Goal: Communication & Community: Answer question/provide support

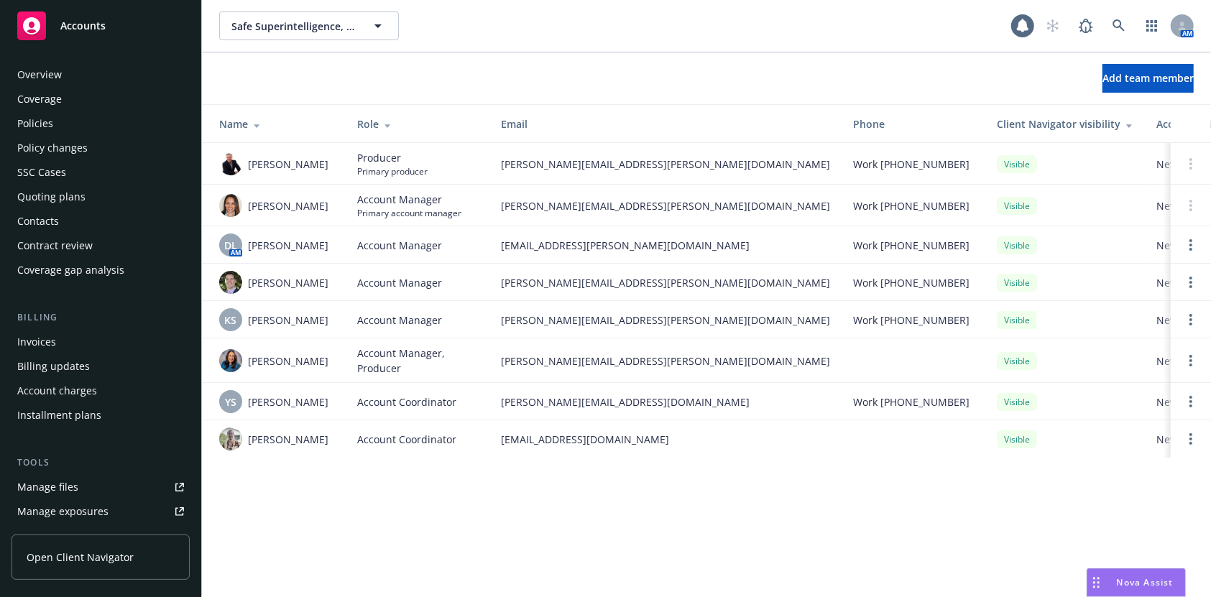
scroll to position [101, 0]
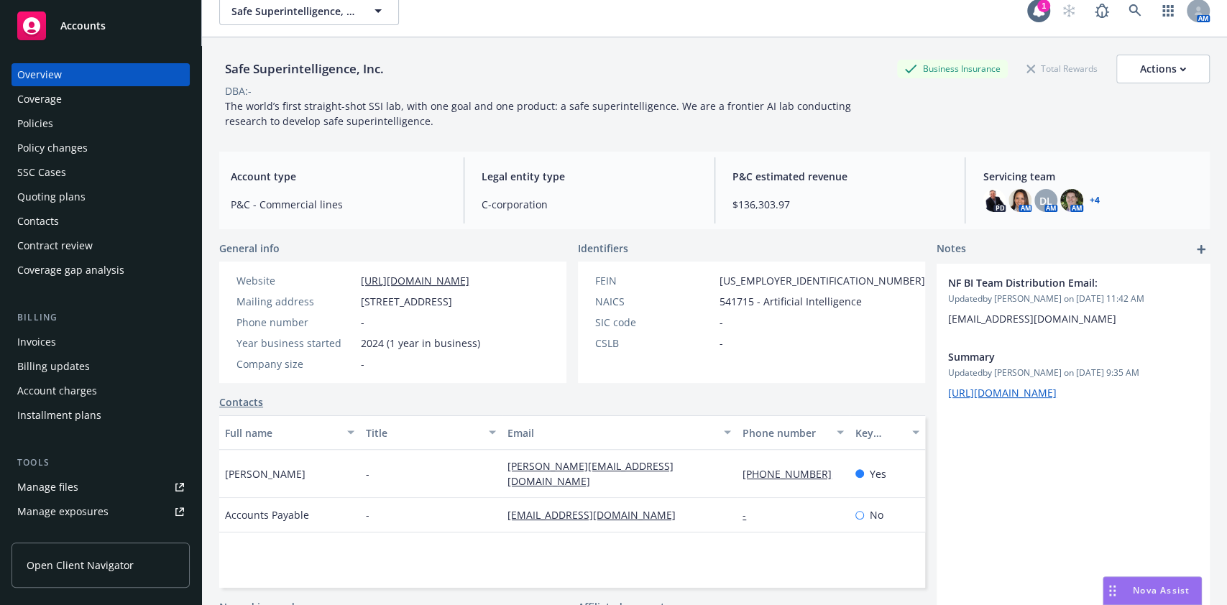
scroll to position [17, 0]
drag, startPoint x: 518, startPoint y: 298, endPoint x: 443, endPoint y: 325, distance: 79.6
click at [443, 325] on div "Website http://ssi.inc/ Mailing address 317 University Avenue Suite 300, Palo A…" at bounding box center [358, 321] width 255 height 98
copy span "Palo Alto, CA, 94301"
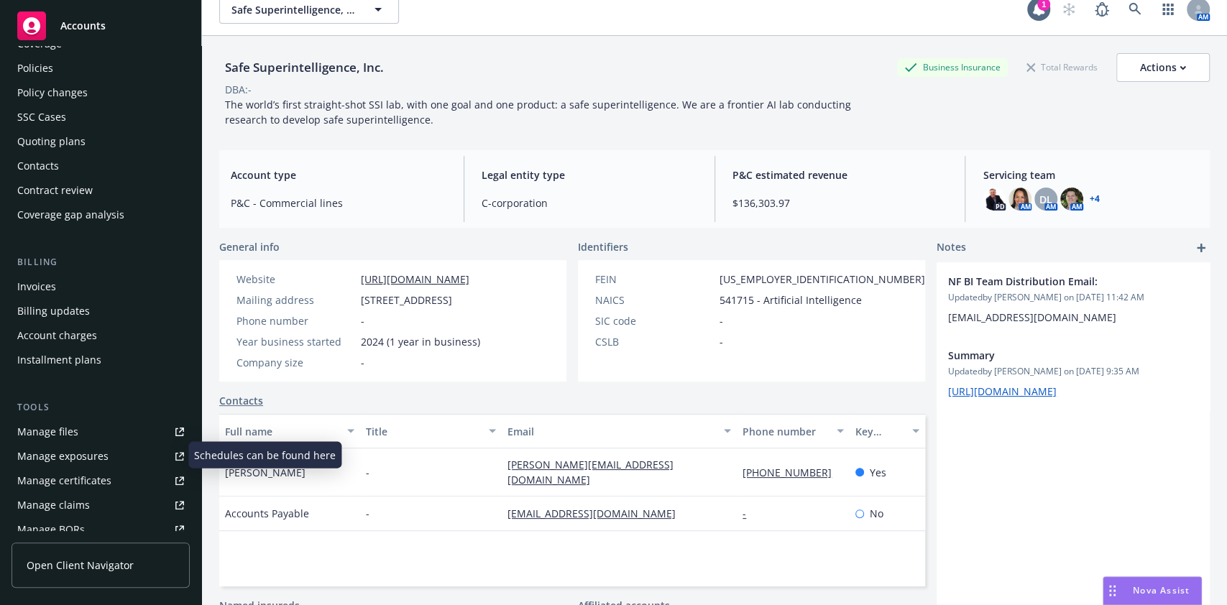
scroll to position [58, 0]
click at [70, 458] on div "Manage exposures" at bounding box center [62, 454] width 91 height 23
click at [721, 115] on div "The world’s first straight-shot SSI lab, with one goal and one product: a safe …" at bounding box center [542, 112] width 647 height 30
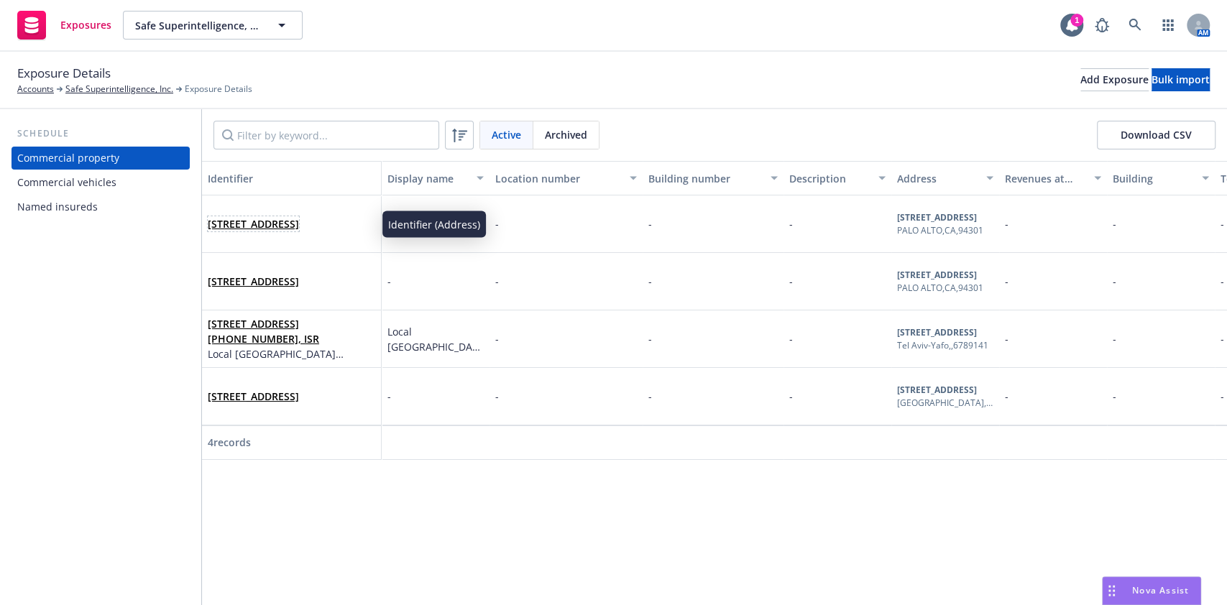
click at [289, 217] on link "[STREET_ADDRESS]" at bounding box center [253, 224] width 91 height 14
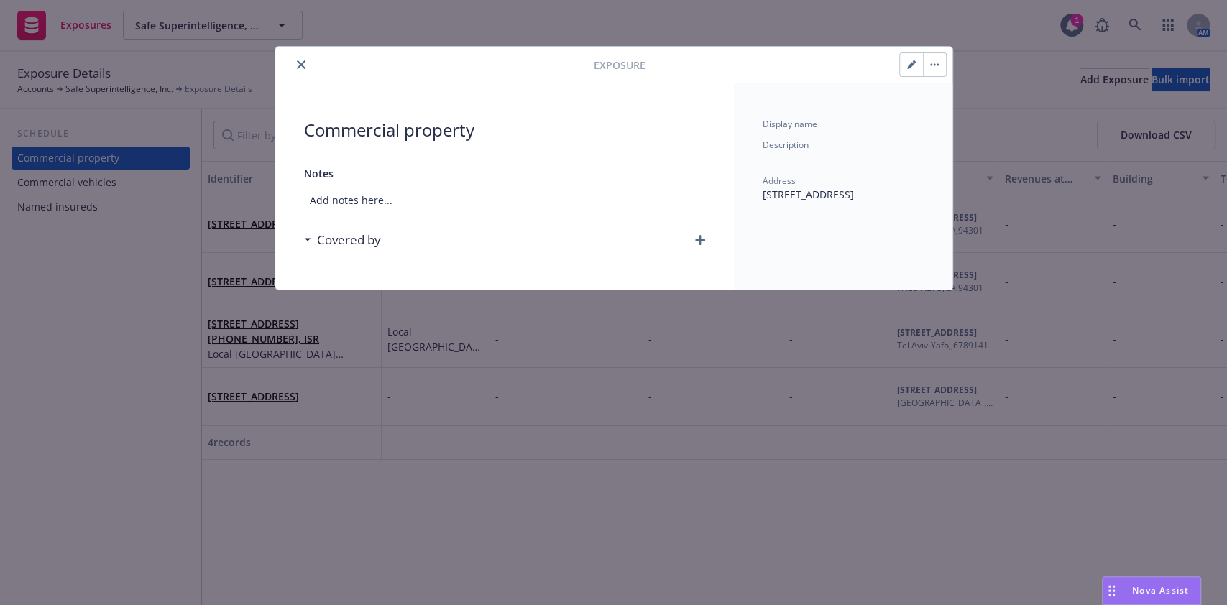
click at [920, 60] on button "button" at bounding box center [911, 64] width 23 height 23
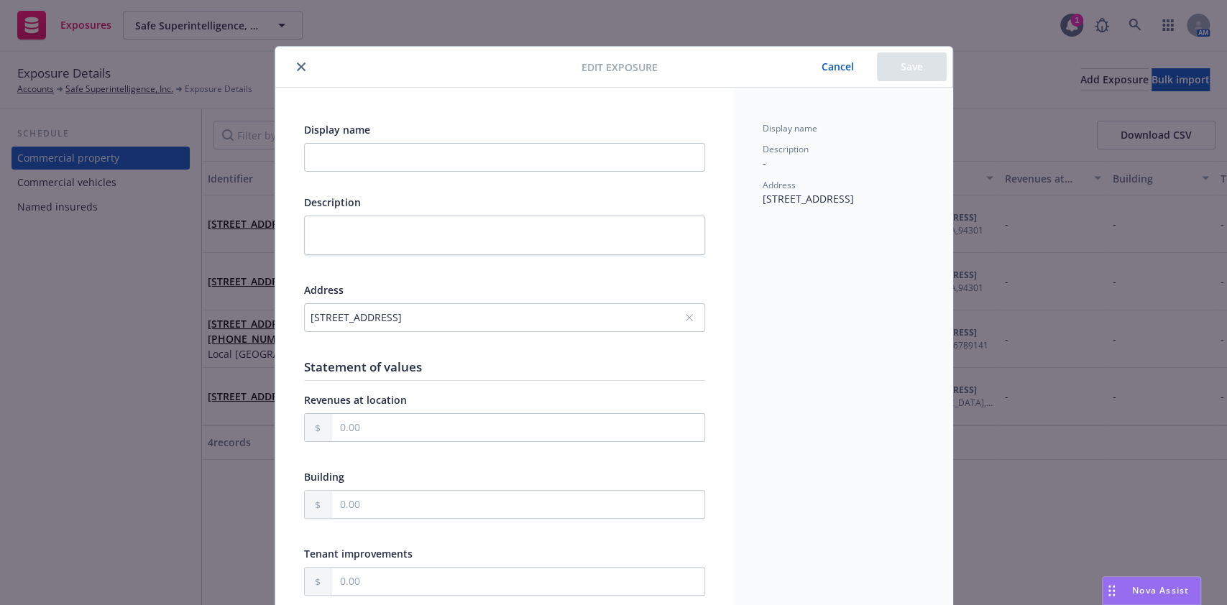
click at [354, 323] on div "[STREET_ADDRESS]" at bounding box center [498, 317] width 374 height 15
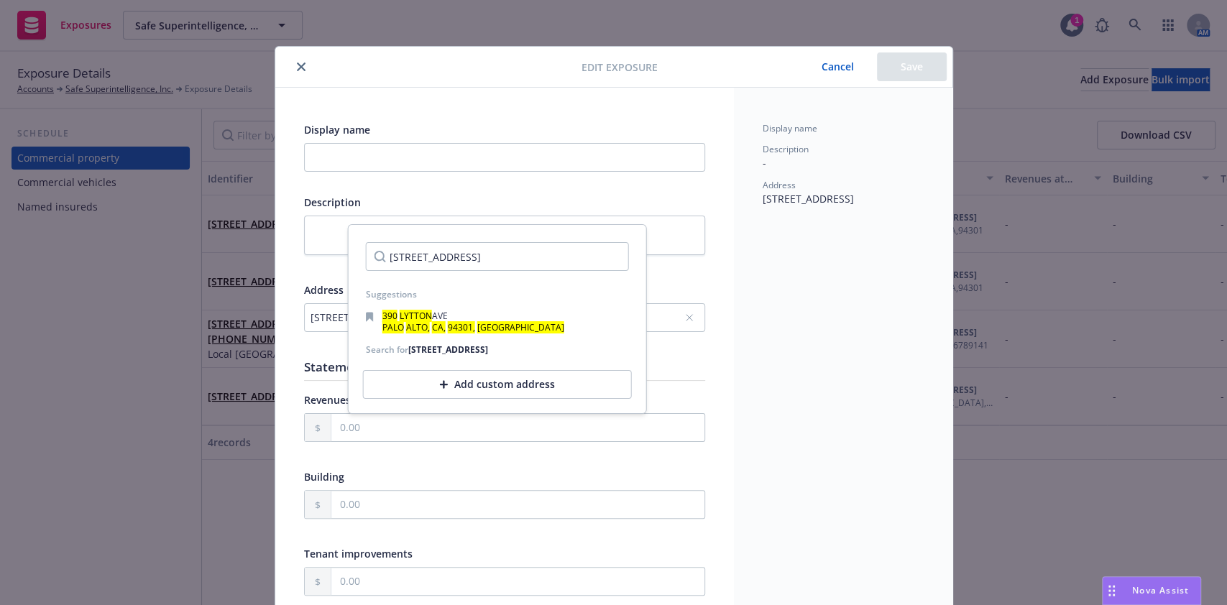
click at [426, 258] on input "[STREET_ADDRESS]" at bounding box center [497, 256] width 263 height 29
click at [424, 257] on input "[STREET_ADDRESS]" at bounding box center [497, 256] width 263 height 29
click at [408, 253] on input "[STREET_ADDRESS]" at bounding box center [497, 256] width 263 height 29
click at [443, 259] on input "[STREET_ADDRESS]" at bounding box center [497, 256] width 263 height 29
click at [477, 263] on input "[STREET_ADDRESS]" at bounding box center [497, 256] width 263 height 29
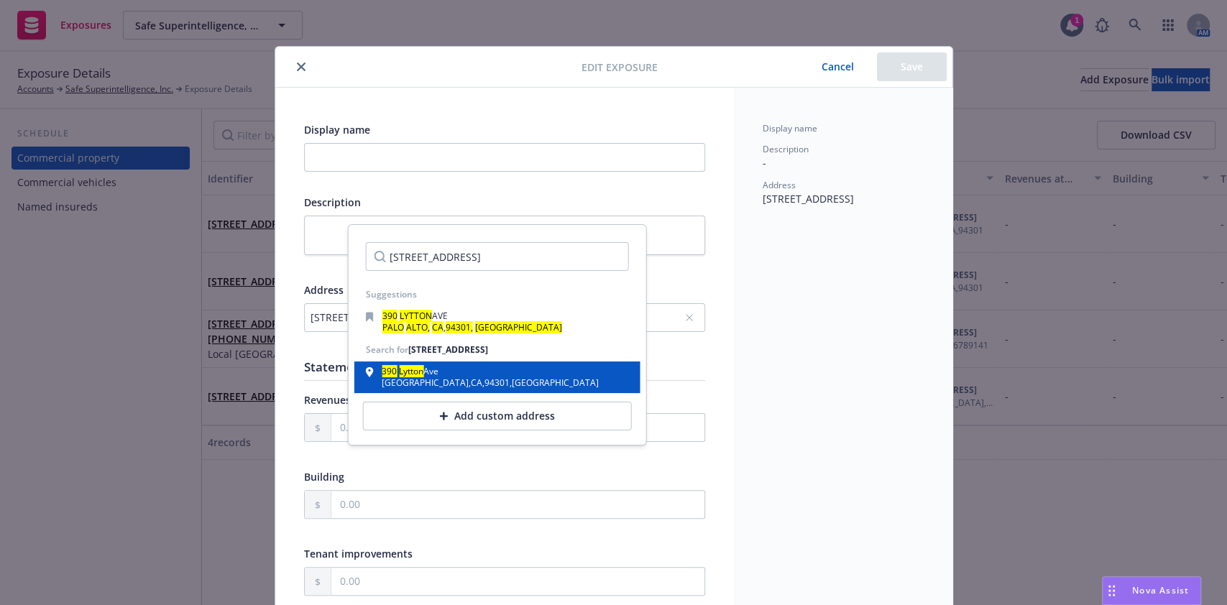
type input "[STREET_ADDRESS]"
click at [467, 382] on div "[GEOGRAPHIC_DATA]" at bounding box center [490, 383] width 217 height 9
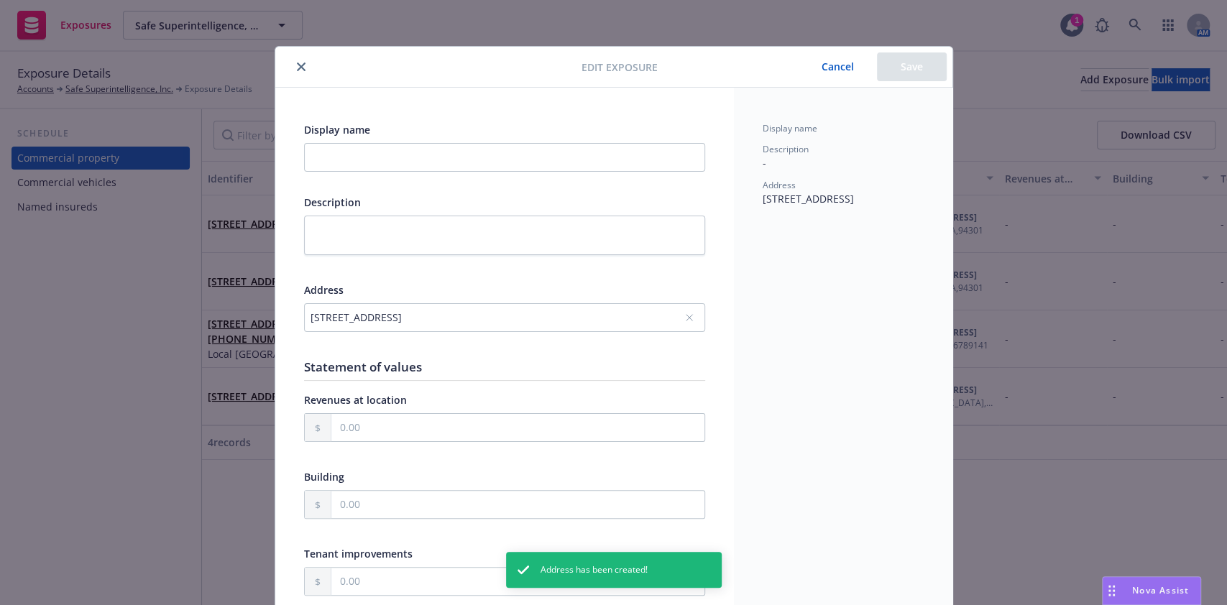
click at [428, 315] on div "[STREET_ADDRESS]" at bounding box center [498, 317] width 374 height 15
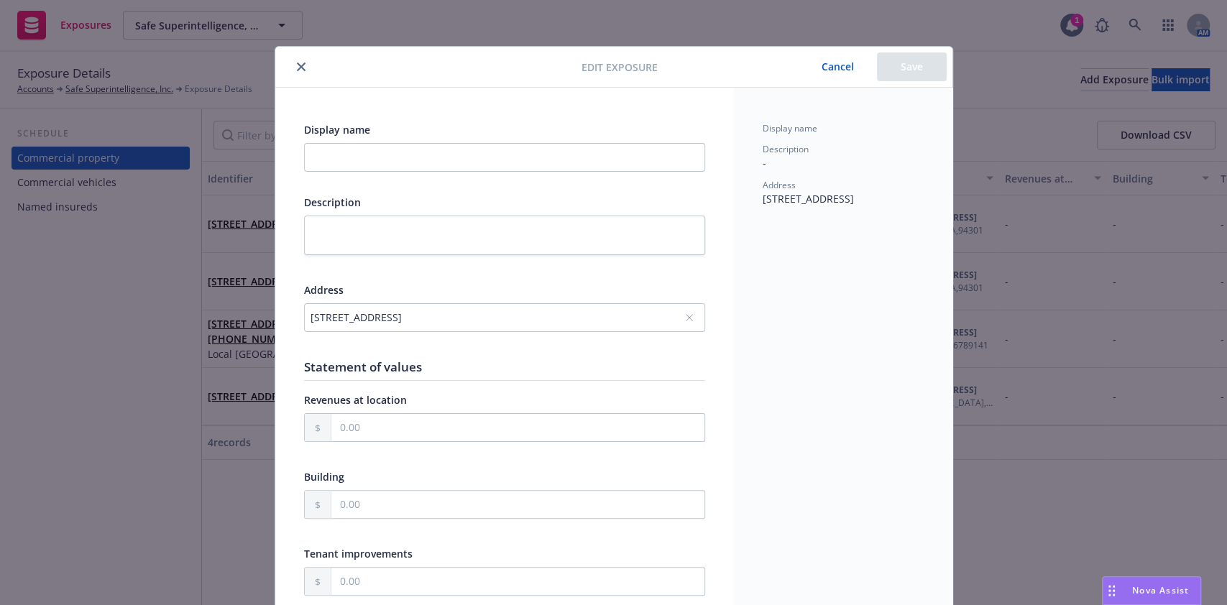
click at [822, 65] on button "Cancel" at bounding box center [838, 66] width 78 height 29
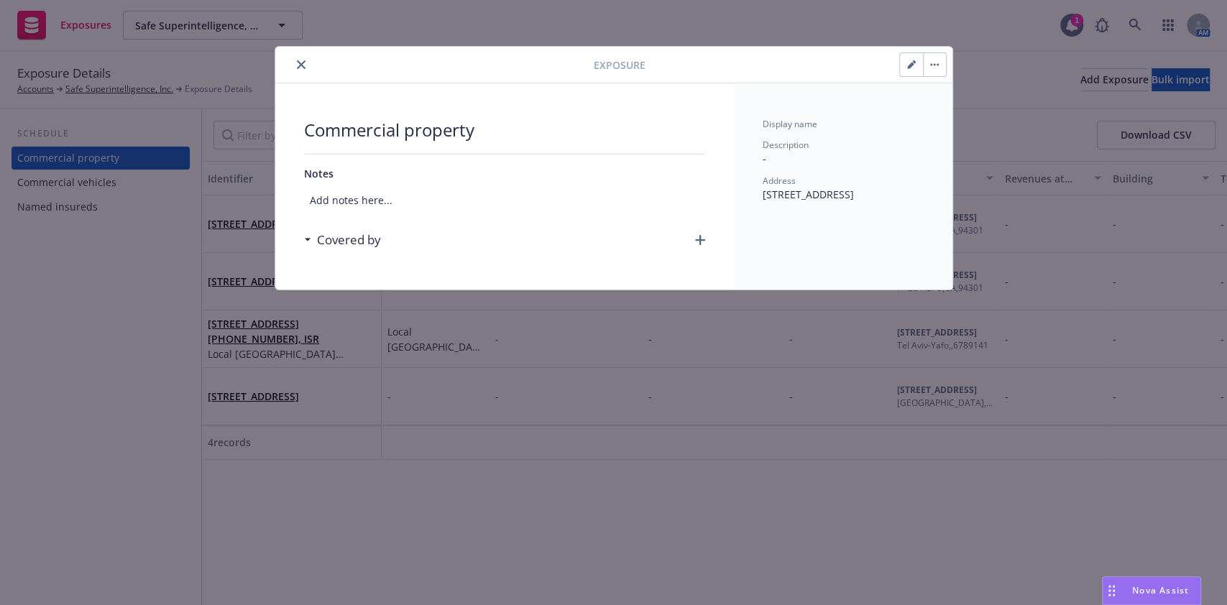
click at [290, 66] on div at bounding box center [437, 64] width 313 height 17
click at [291, 66] on div at bounding box center [437, 64] width 313 height 17
click at [300, 66] on icon "close" at bounding box center [301, 64] width 9 height 9
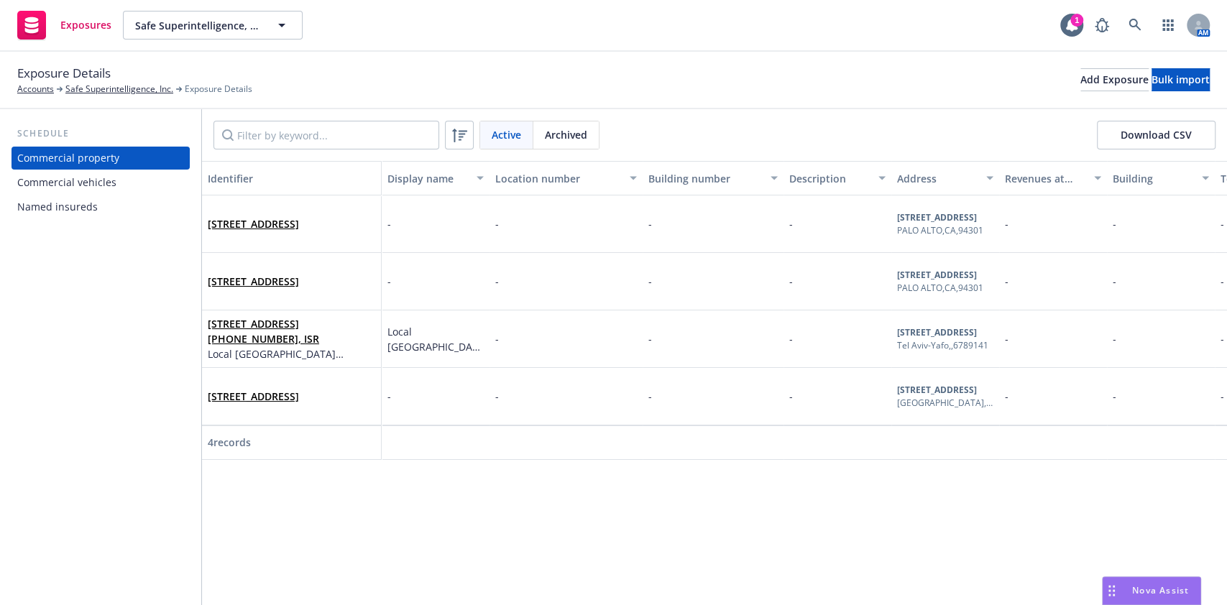
click at [401, 66] on div "Exposure Details Accounts Safe Superintelligence, Inc. Exposure Details Add Exp…" at bounding box center [613, 80] width 1193 height 32
drag, startPoint x: 385, startPoint y: 93, endPoint x: 62, endPoint y: 69, distance: 323.6
click at [62, 69] on div "Exposure Details Accounts Safe Superintelligence, Inc. Exposure Details Add Exp…" at bounding box center [613, 80] width 1193 height 32
click at [398, 96] on div "Exposure Details Accounts Safe Superintelligence, Inc. Exposure Details Add Exp…" at bounding box center [613, 81] width 1227 height 58
click at [1067, 8] on div "Exposures Safe Superintelligence, Inc. Safe Superintelligence, Inc. 1 AM" at bounding box center [613, 26] width 1227 height 52
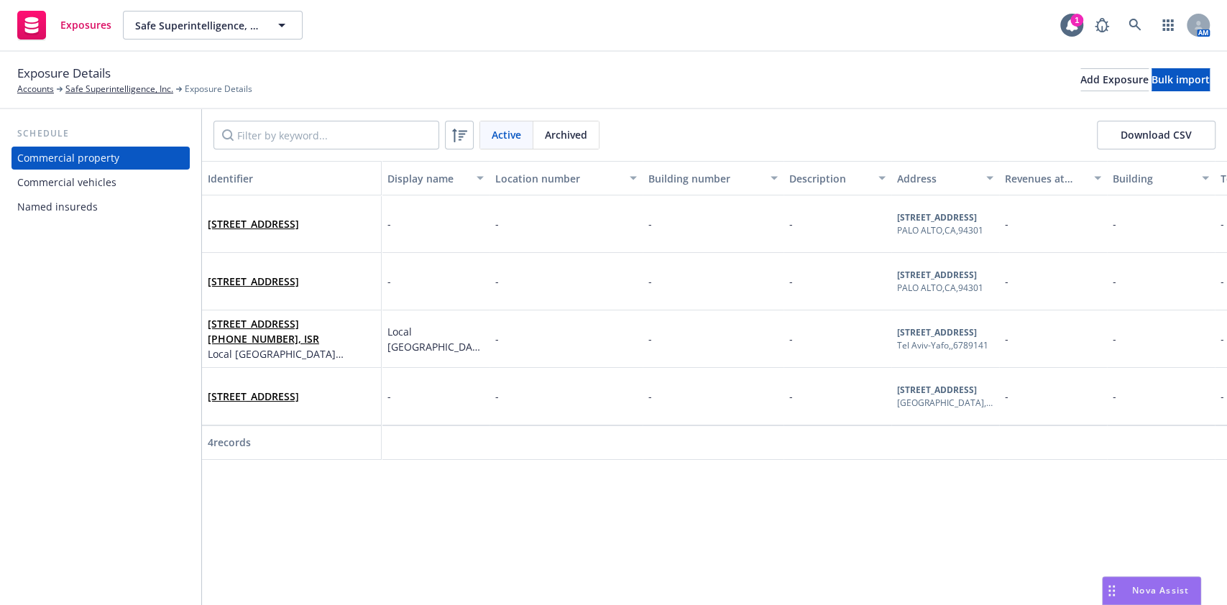
drag, startPoint x: 673, startPoint y: 382, endPoint x: 380, endPoint y: 198, distance: 346.2
click at [380, 198] on div "Identifier Display name Location number Building number Description Address Rev…" at bounding box center [714, 383] width 1025 height 444
click at [453, 73] on div "Exposure Details Accounts Safe Superintelligence, Inc. Exposure Details Add Exp…" at bounding box center [613, 80] width 1193 height 32
click at [286, 398] on link "[STREET_ADDRESS]" at bounding box center [253, 397] width 91 height 14
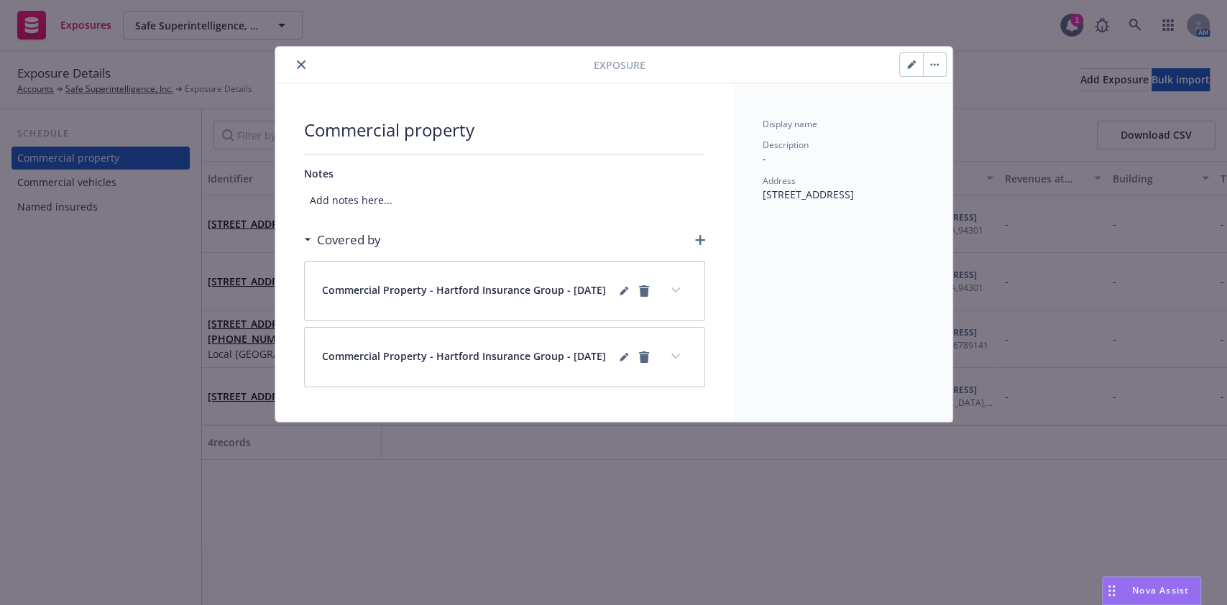
click at [906, 70] on button "button" at bounding box center [911, 64] width 23 height 23
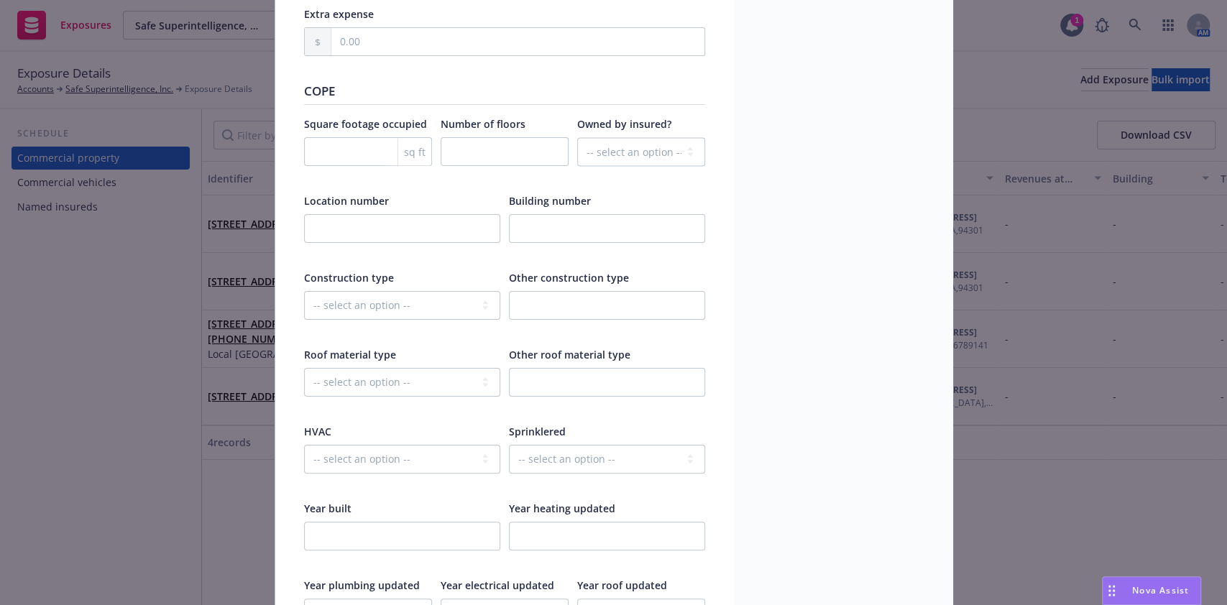
scroll to position [1700, 0]
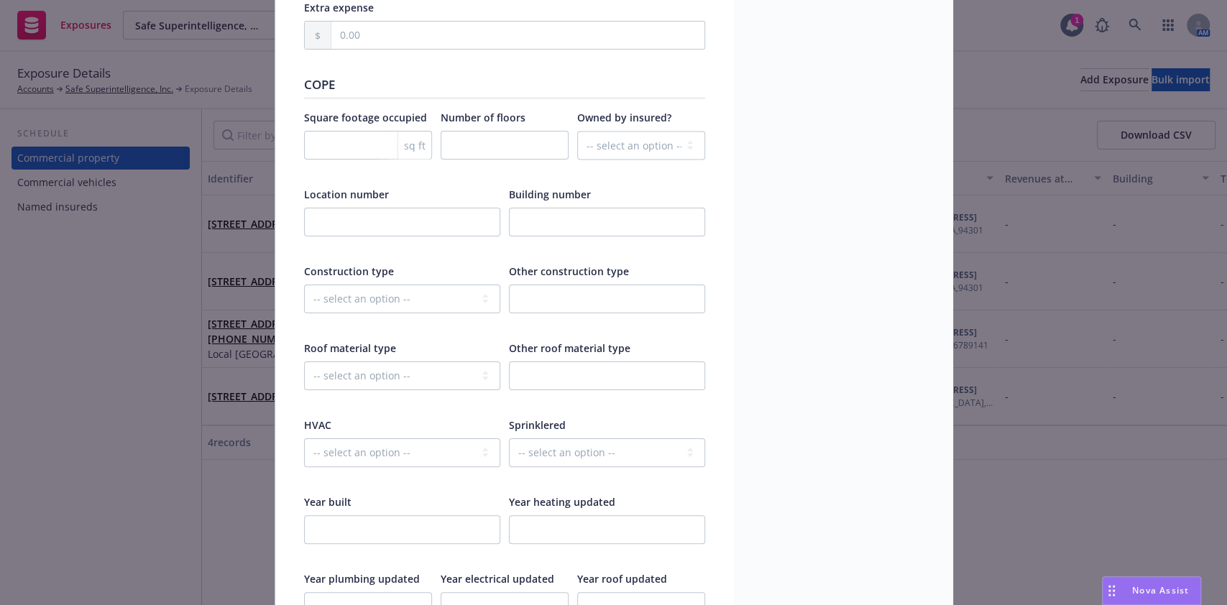
click at [420, 236] on div at bounding box center [402, 231] width 196 height 47
click at [407, 226] on input "text" at bounding box center [402, 222] width 196 height 29
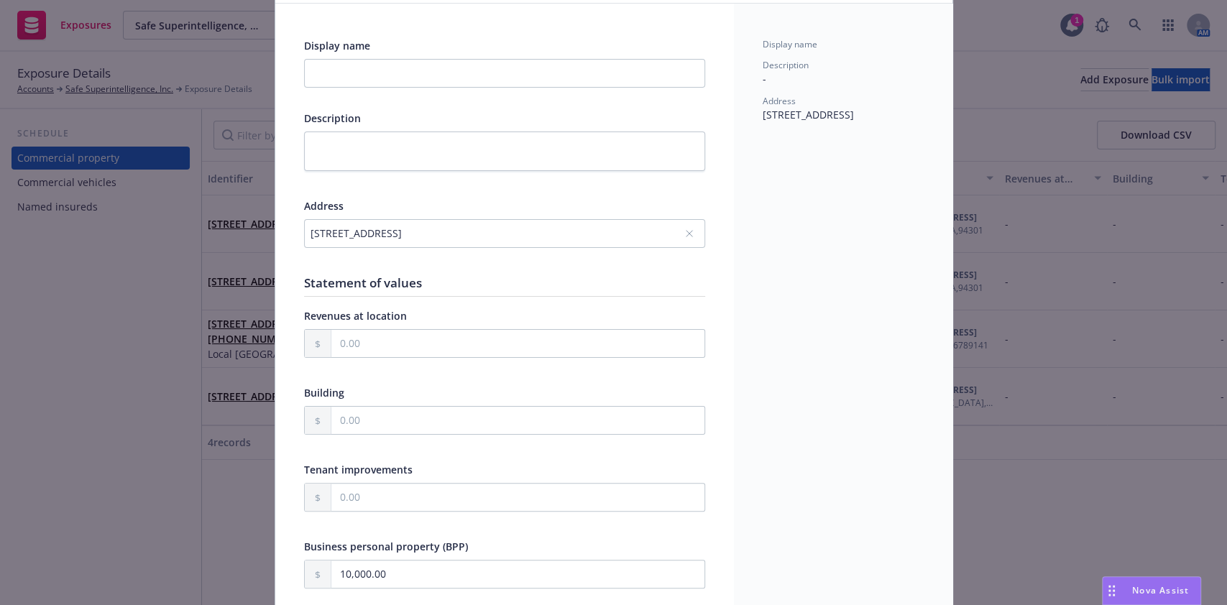
scroll to position [0, 0]
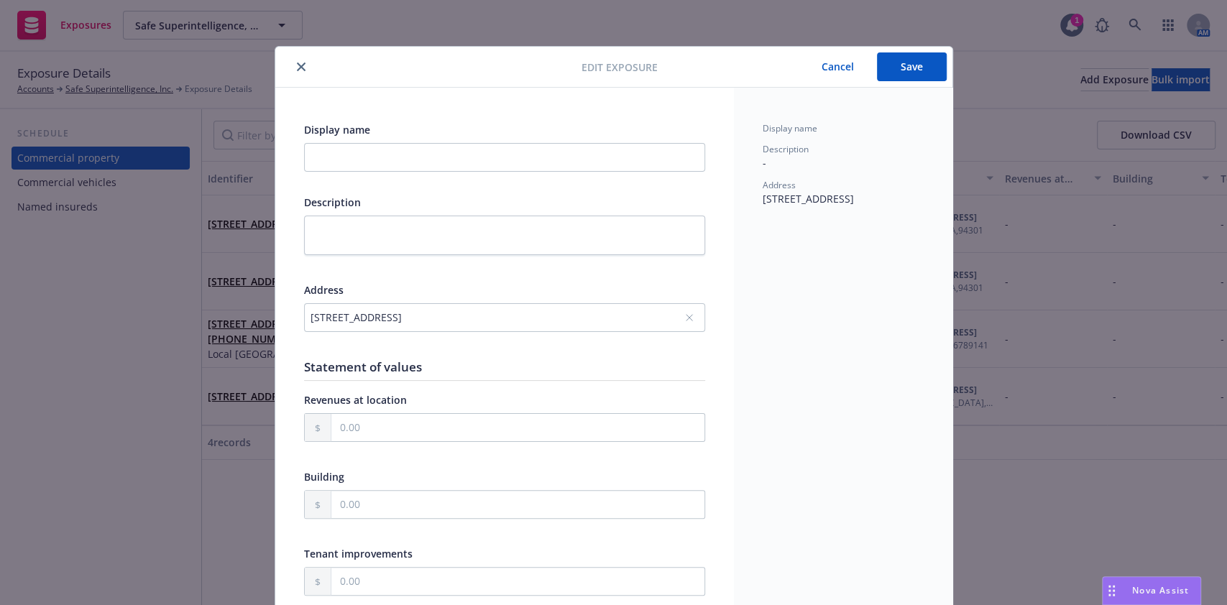
type input "1"
click at [891, 68] on button "Save" at bounding box center [912, 66] width 70 height 29
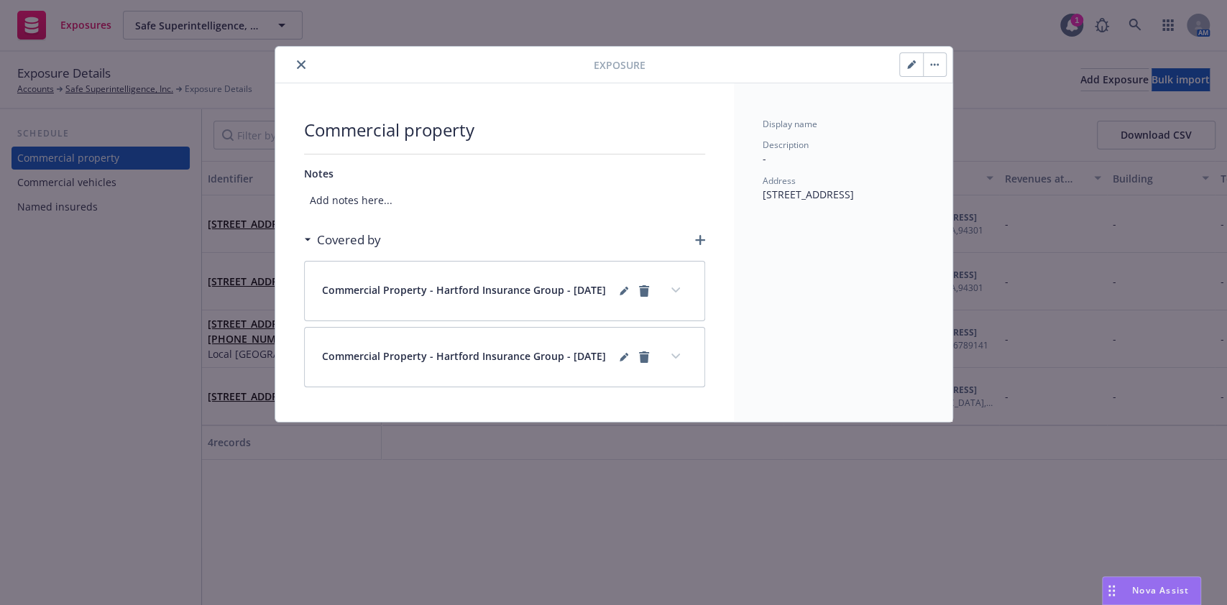
click at [297, 60] on icon "close" at bounding box center [301, 64] width 9 height 9
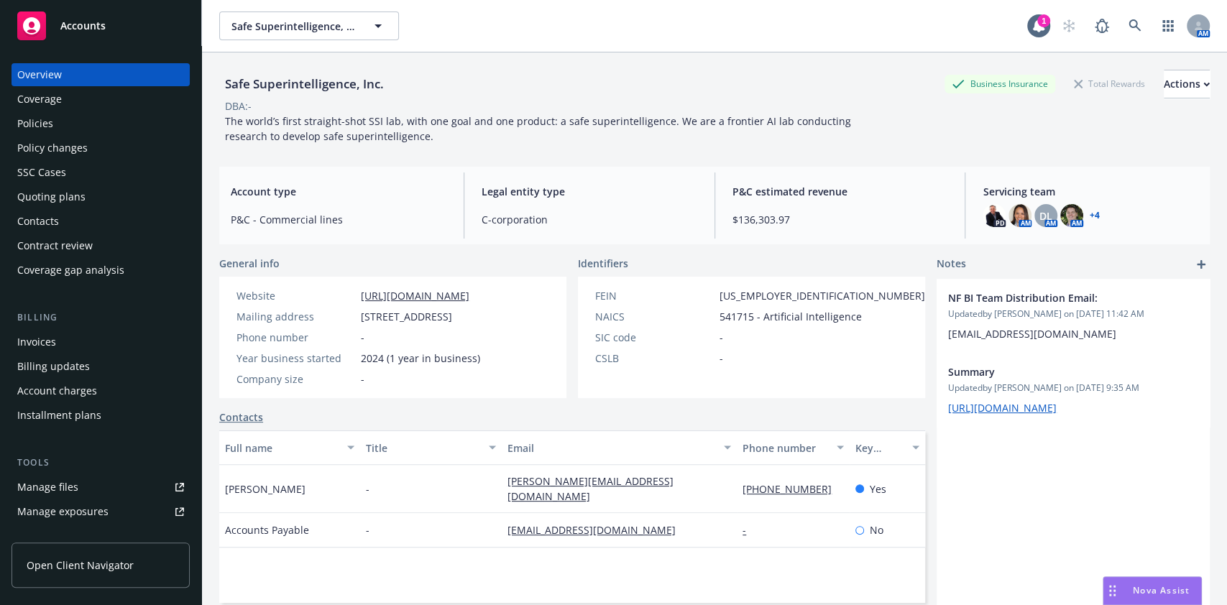
scroll to position [17, 0]
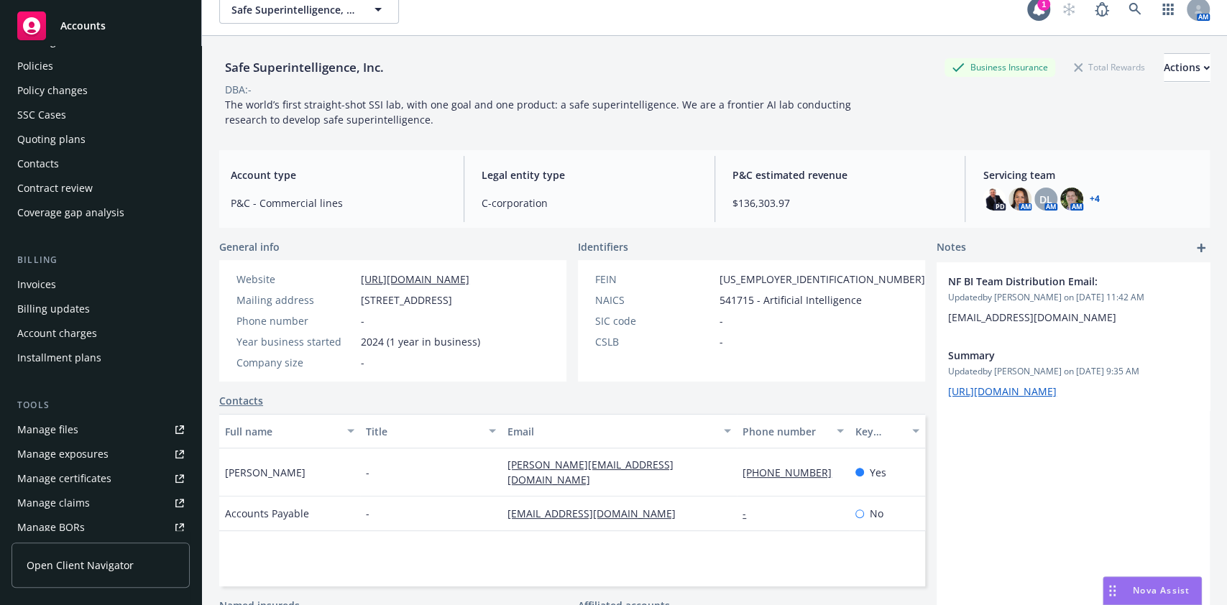
click at [91, 63] on div "Policies" at bounding box center [100, 66] width 167 height 23
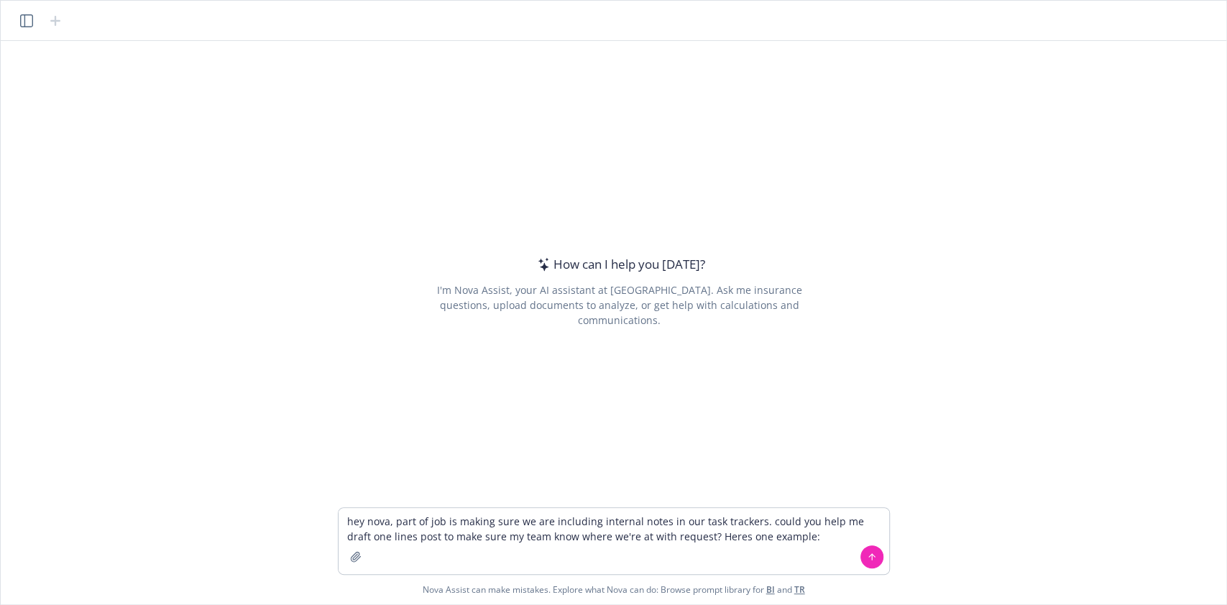
type textarea "hey nova, part of job is making sure we are including internal notes in our tas…"
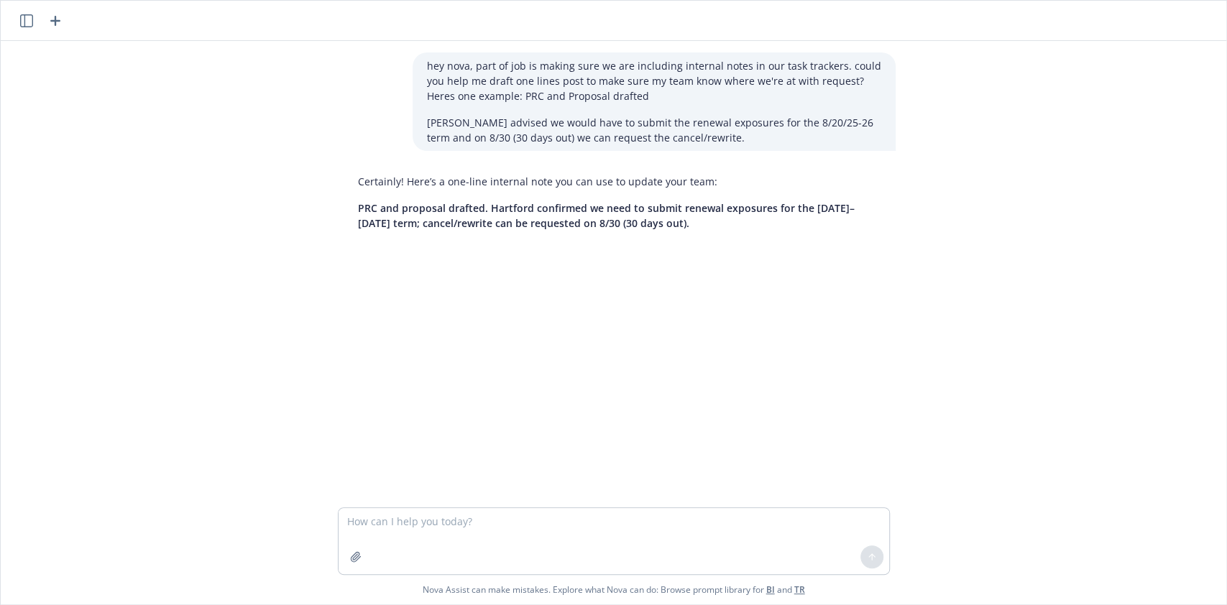
drag, startPoint x: 354, startPoint y: 208, endPoint x: 697, endPoint y: 226, distance: 343.3
click at [697, 226] on p "PRC and proposal drafted. Hartford confirmed we need to submit renewal exposure…" at bounding box center [619, 216] width 523 height 30
drag, startPoint x: 344, startPoint y: 201, endPoint x: 694, endPoint y: 233, distance: 352.2
click at [694, 233] on div "Certainly! Here’s a one-line internal note you can use to update your team: PRC…" at bounding box center [620, 202] width 552 height 68
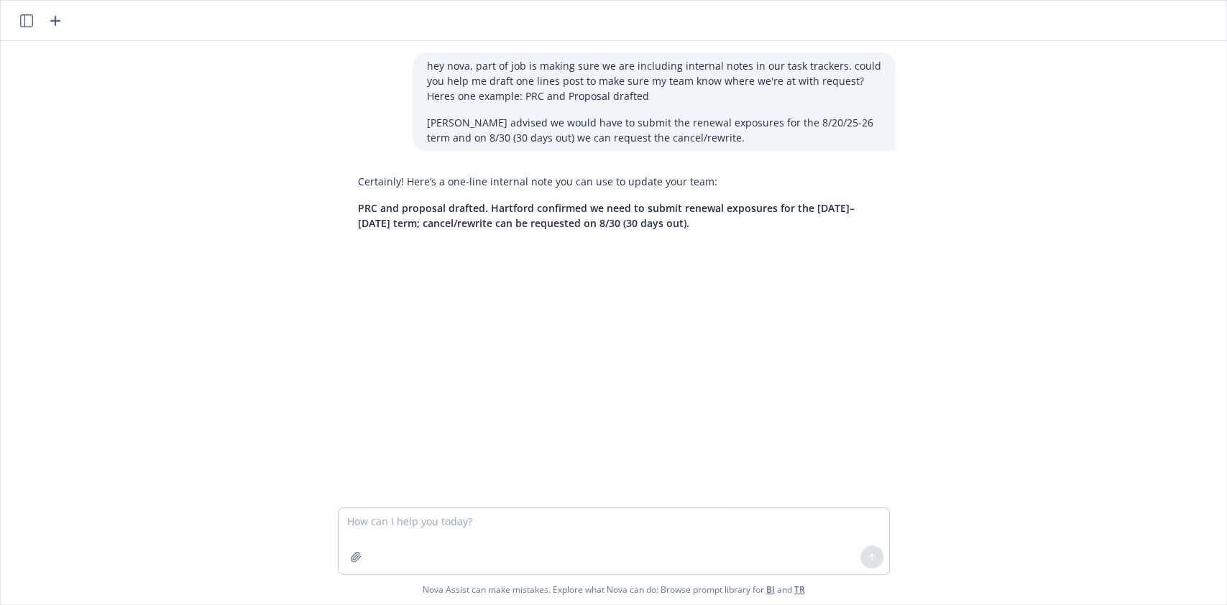
copy span "PRC and proposal drafted. Hartford confirmed we need to submit renewal exposure…"
click at [395, 534] on textarea at bounding box center [614, 541] width 551 height 66
paste textarea "Please advise if you'd also like me to submit the renewal exposures to the UW f…"
type textarea "add: Please advise if you'd also like me to submit the renewal exposures to the…"
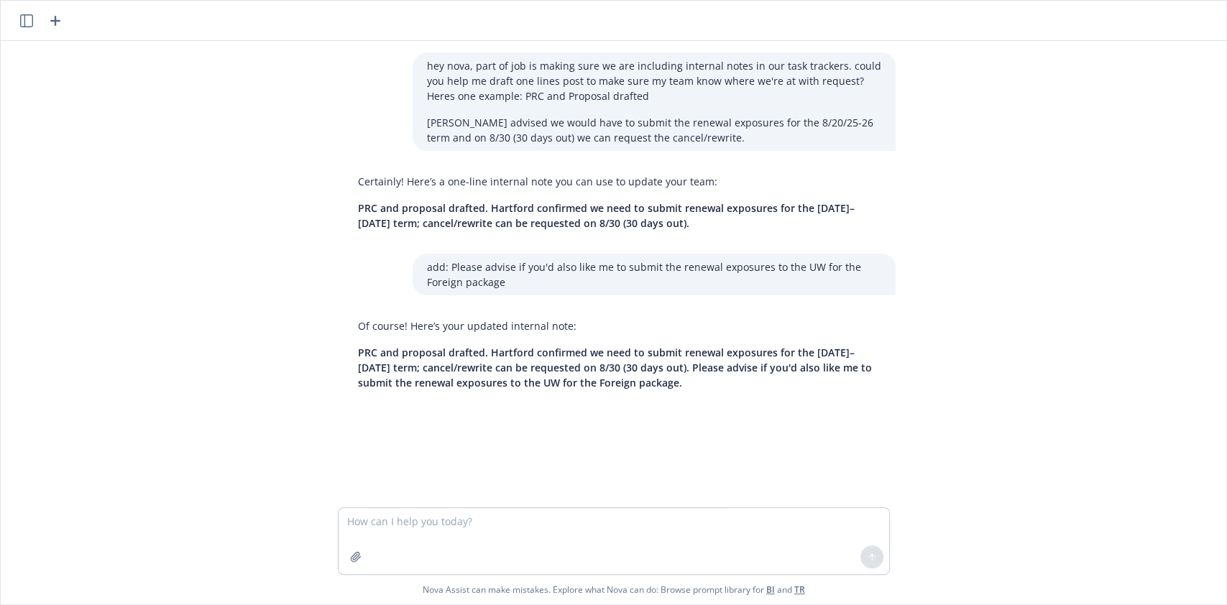
drag, startPoint x: 676, startPoint y: 387, endPoint x: 683, endPoint y: 363, distance: 25.5
click at [683, 363] on p "PRC and proposal drafted. Hartford confirmed we need to submit renewal exposure…" at bounding box center [619, 367] width 523 height 45
copy span "Please advise if you'd also like me to submit the renewal exposures to the UW f…"
